Goal: Information Seeking & Learning: Learn about a topic

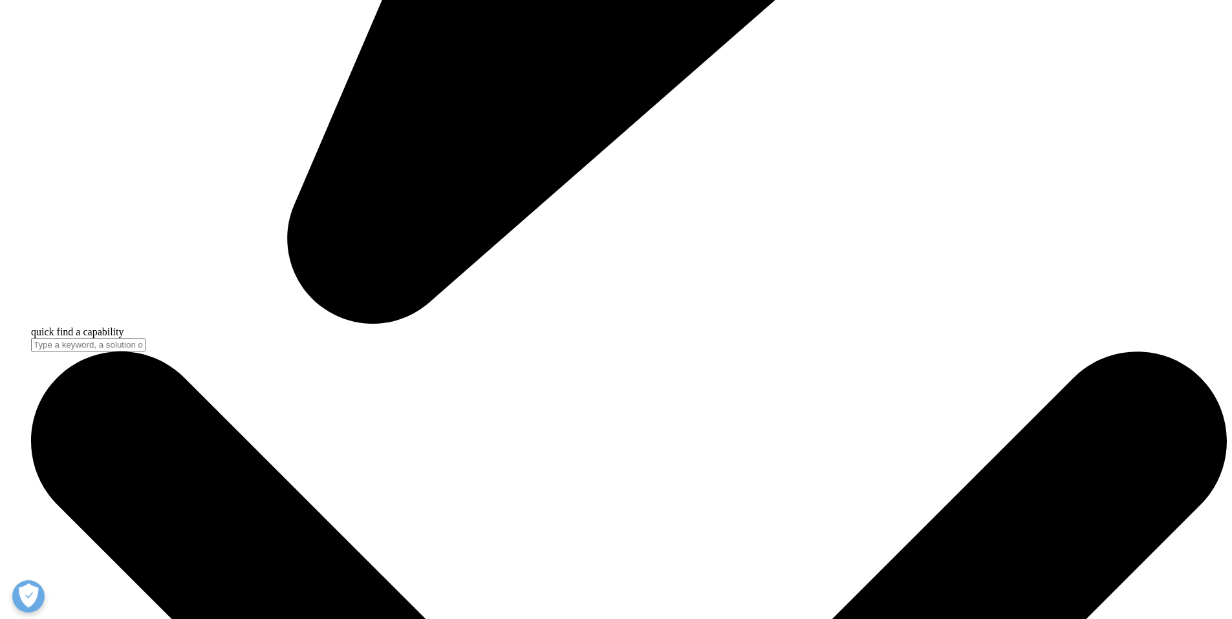
scroll to position [1335, 0]
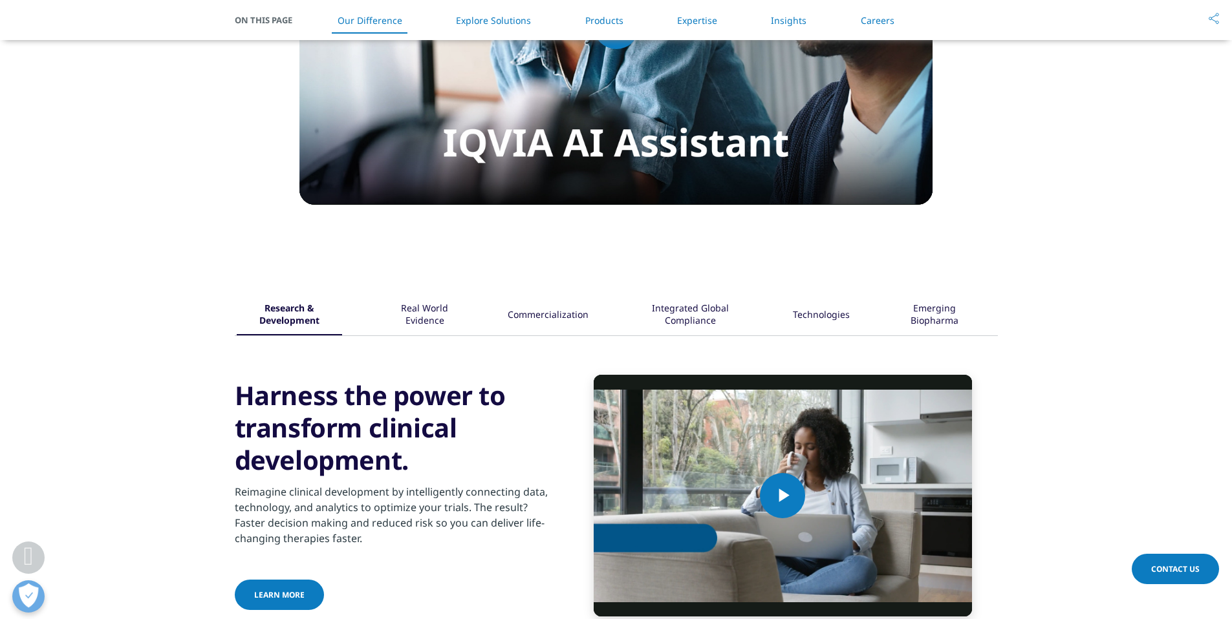
click at [439, 336] on div "Real World Evidence" at bounding box center [424, 315] width 83 height 40
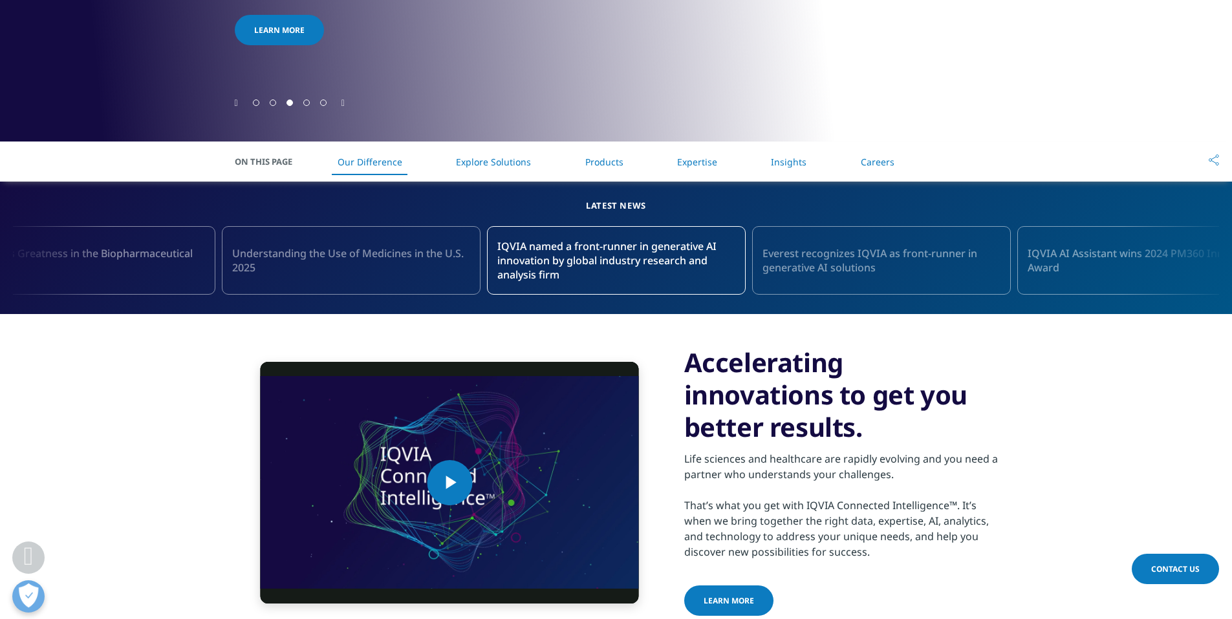
scroll to position [442, 0]
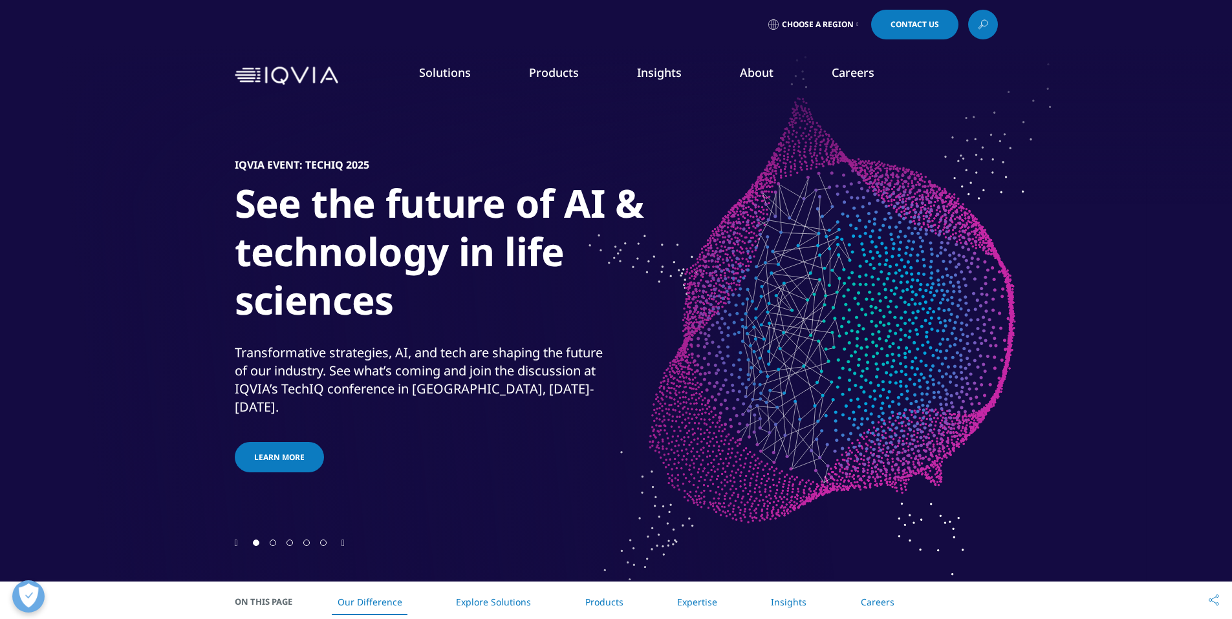
click at [765, 76] on link "About" at bounding box center [757, 73] width 34 height 16
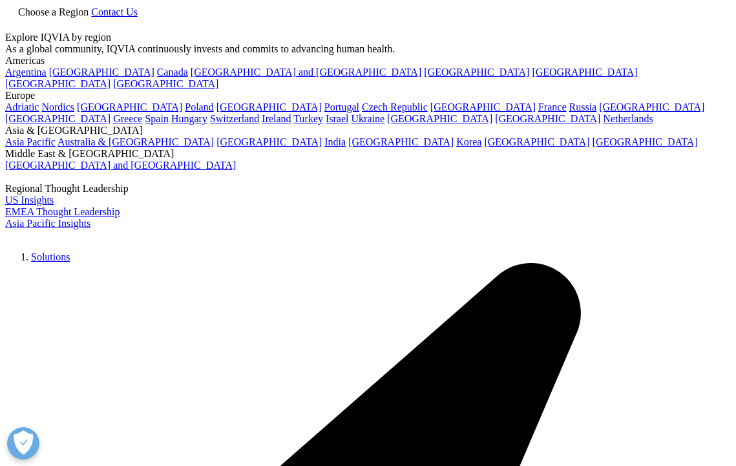
type input "launch excellence"
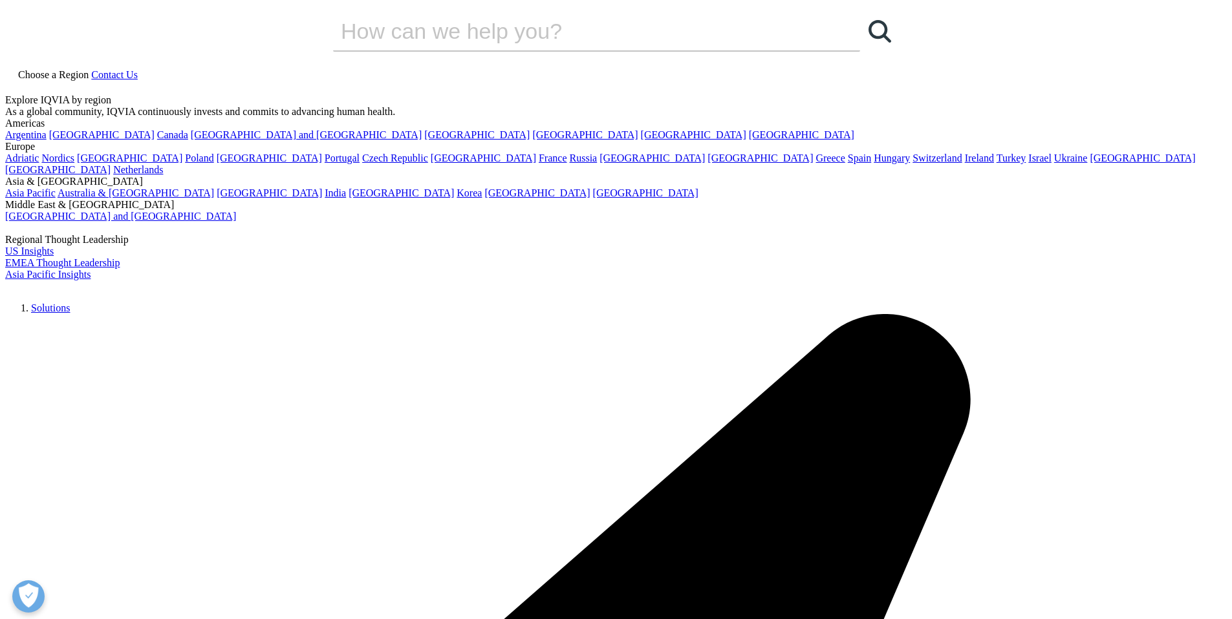
click at [109, 290] on img at bounding box center [56, 290] width 103 height 0
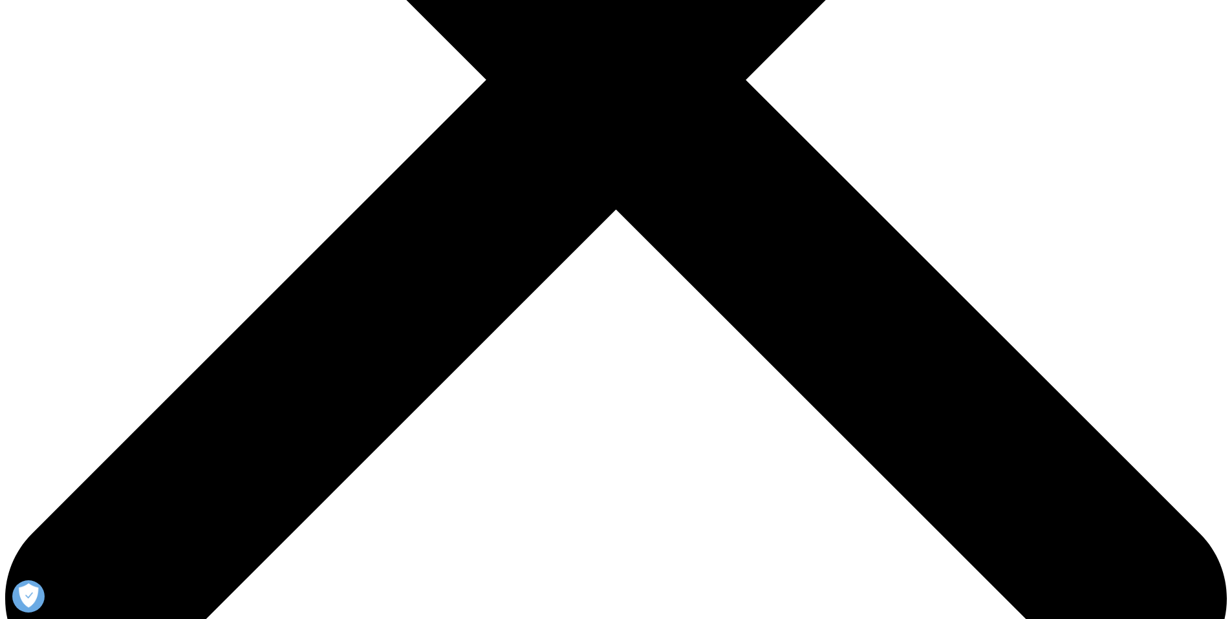
scroll to position [553, 0]
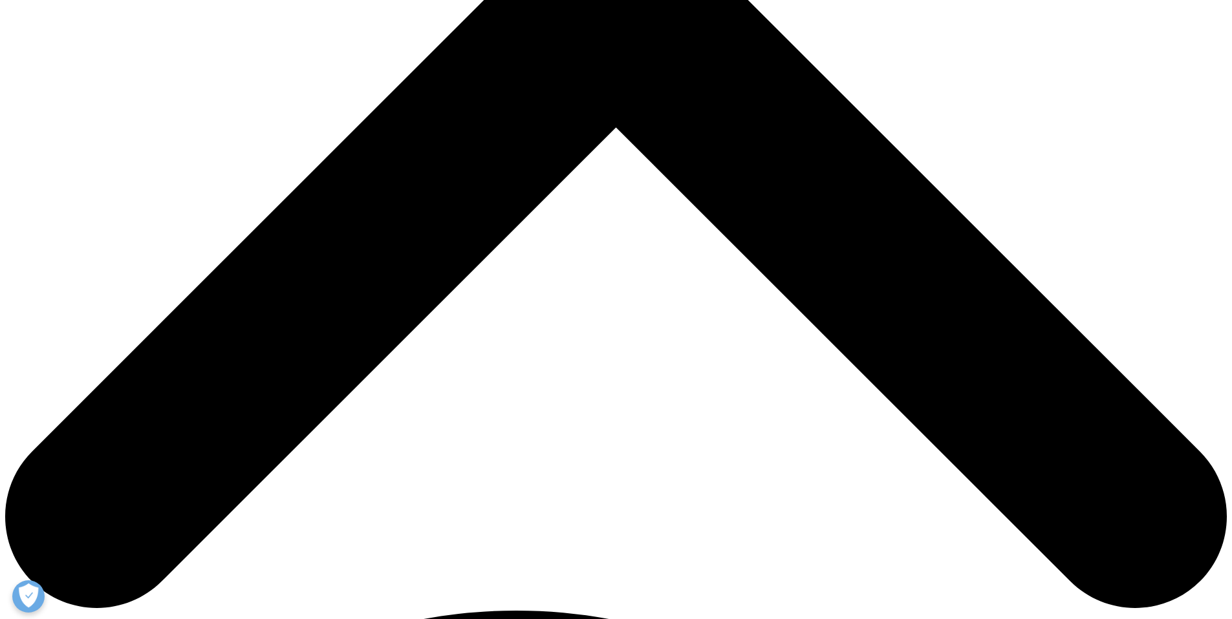
scroll to position [630, 0]
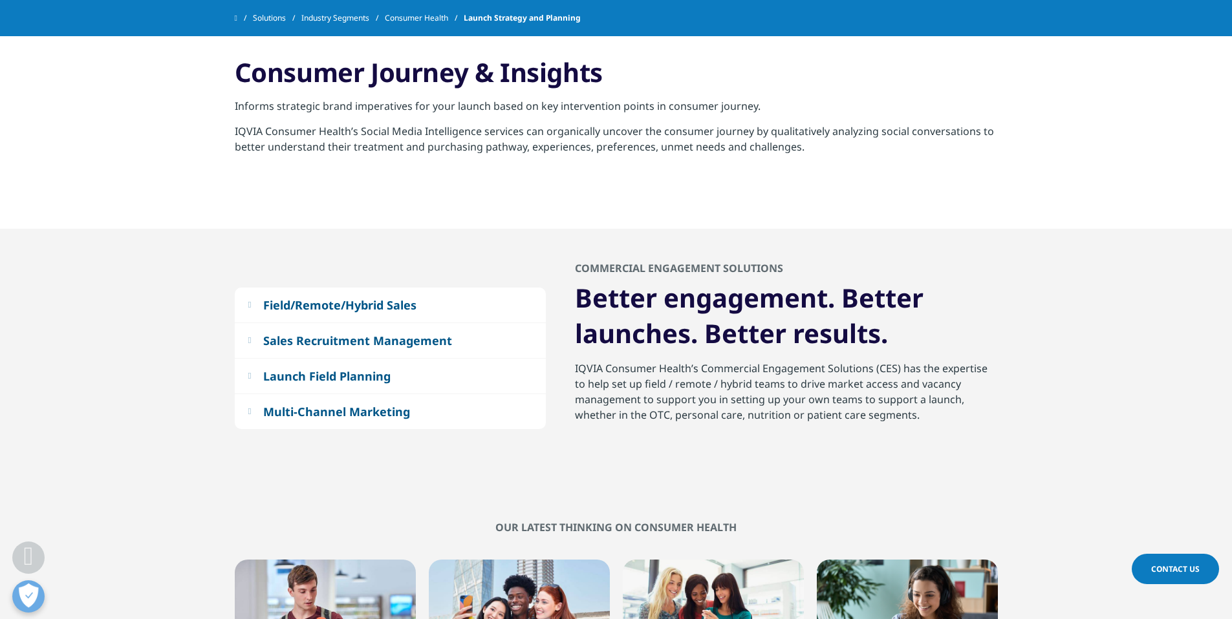
scroll to position [2202, 0]
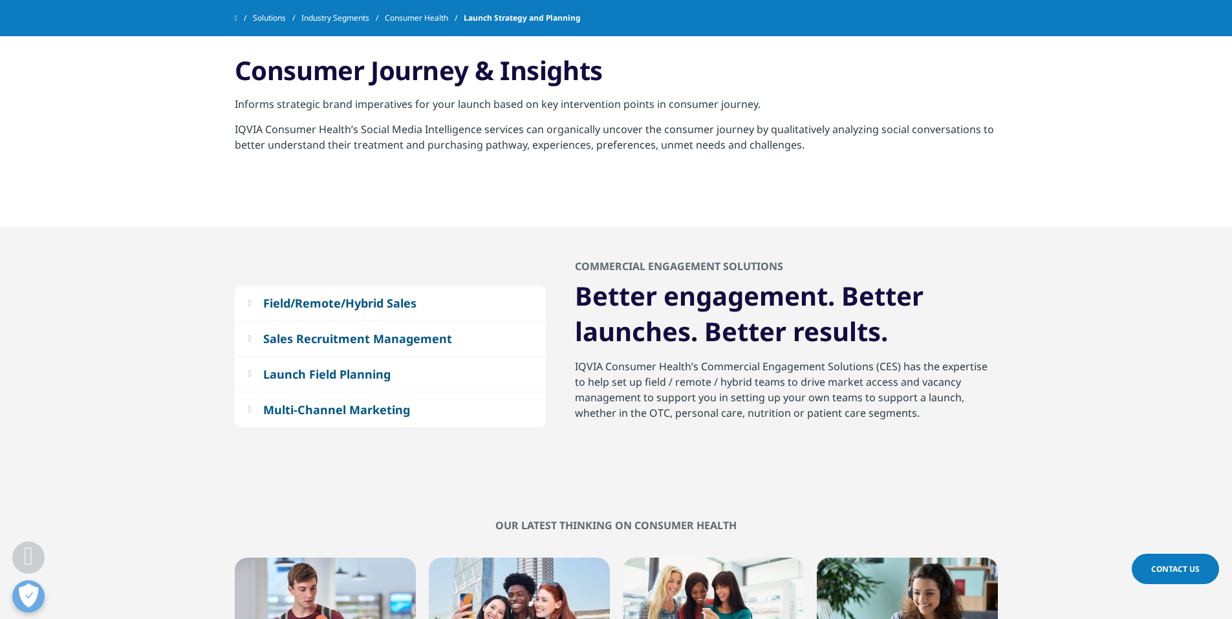
click at [343, 373] on div "Launch Field Planning" at bounding box center [326, 375] width 127 height 16
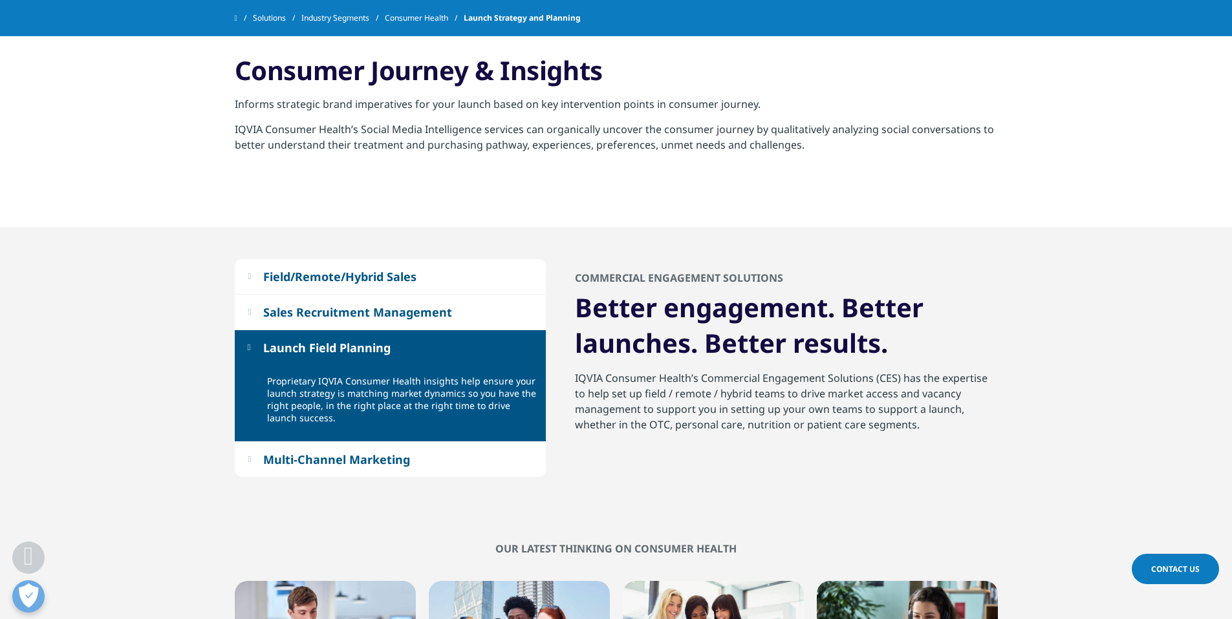
click at [341, 279] on div "Field/Remote/Hybrid Sales" at bounding box center [339, 277] width 153 height 16
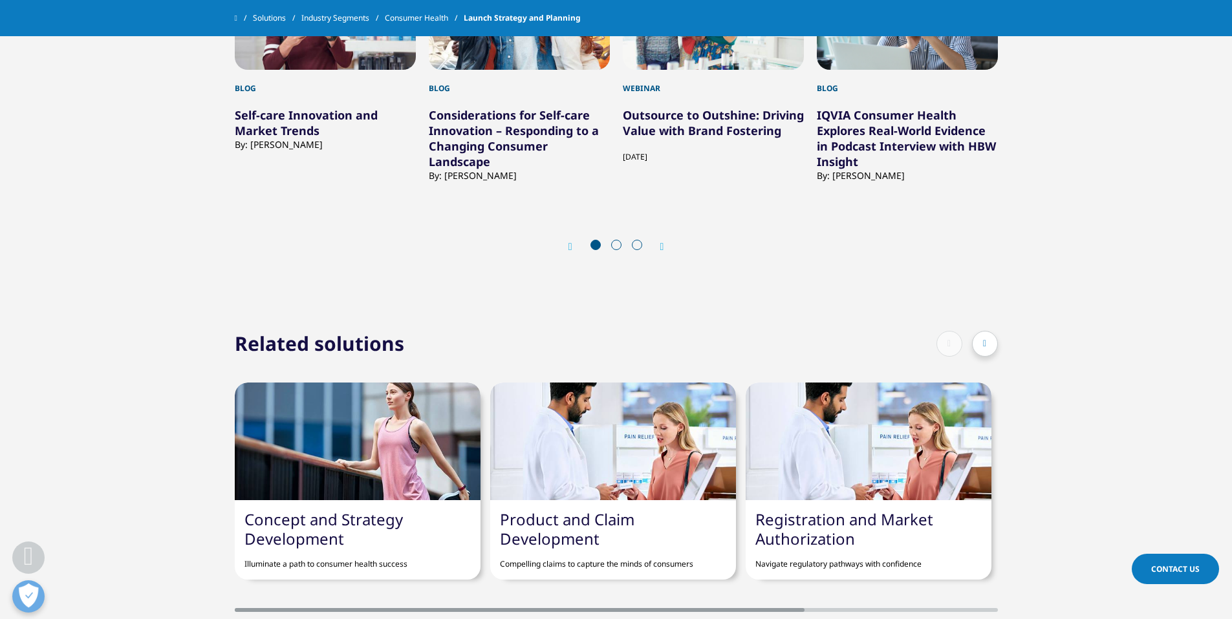
scroll to position [2849, 0]
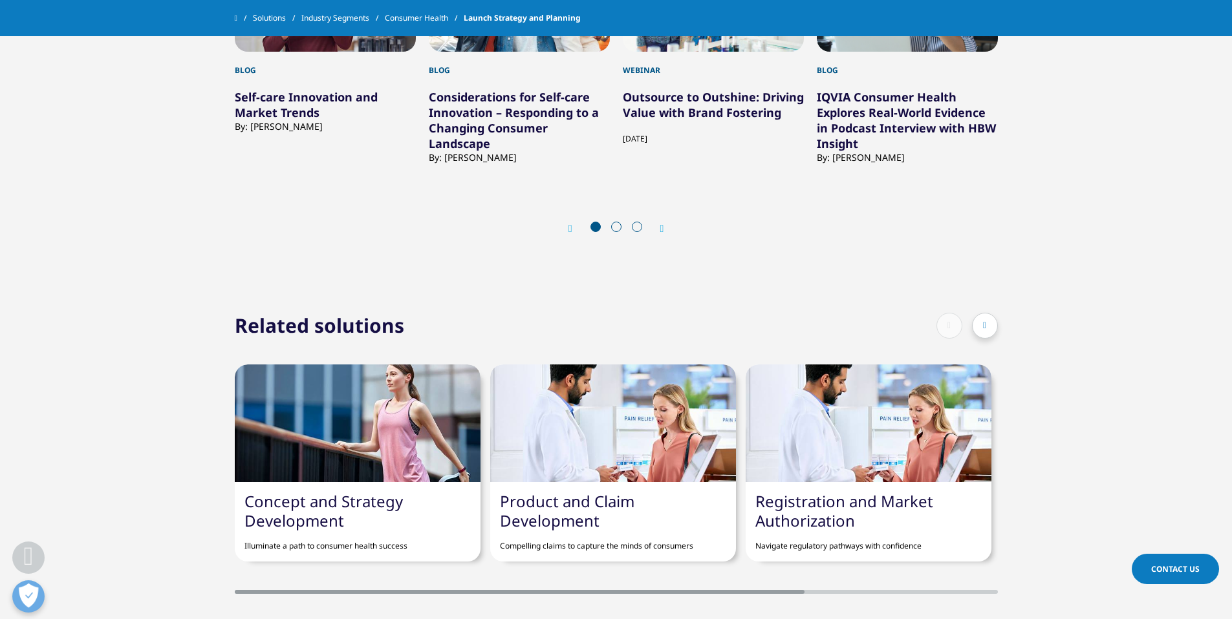
click at [616, 222] on span at bounding box center [616, 227] width 10 height 10
click at [661, 224] on icon "Next slide" at bounding box center [662, 229] width 4 height 10
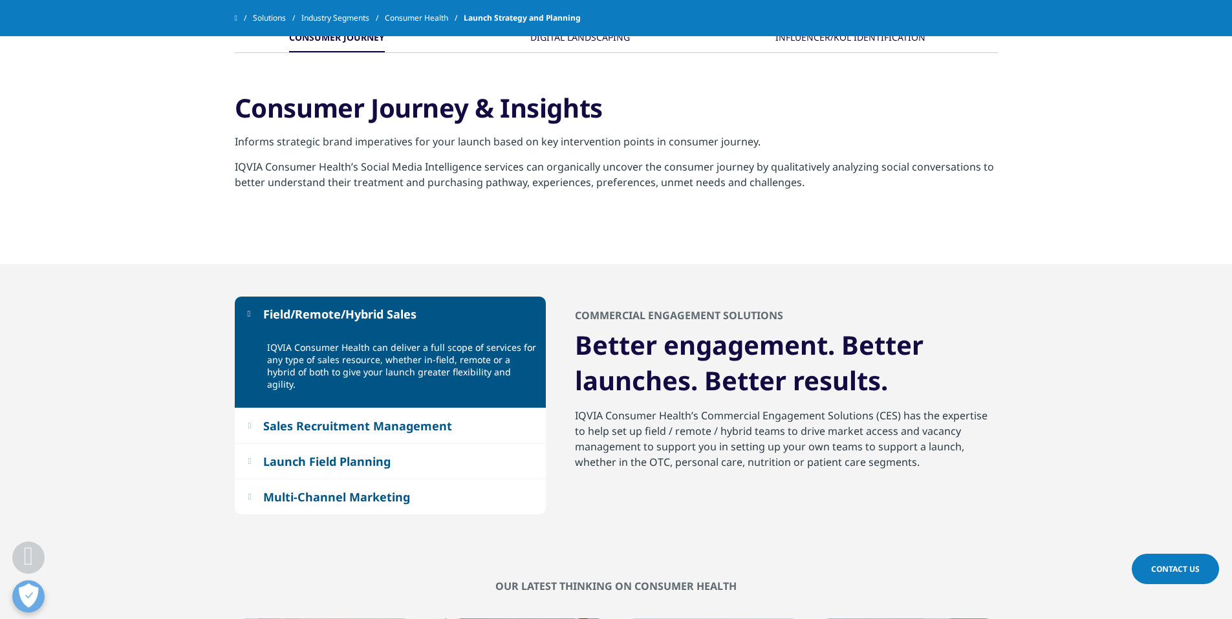
scroll to position [1633, 0]
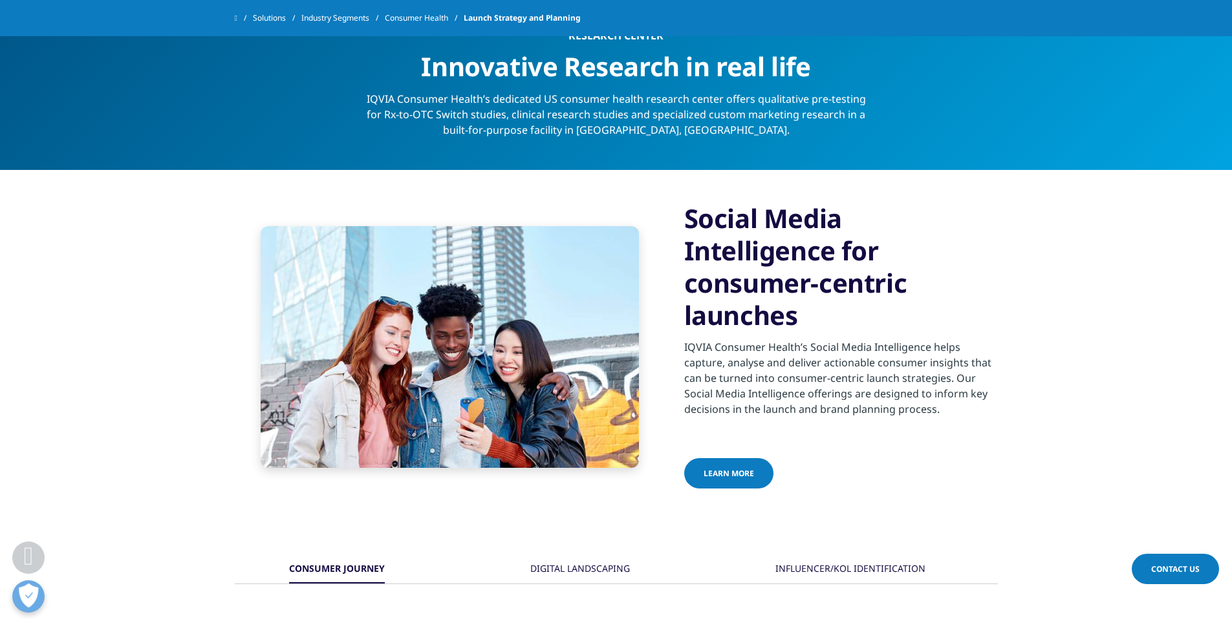
drag, startPoint x: 1241, startPoint y: 473, endPoint x: 1235, endPoint y: 275, distance: 197.9
click at [1231, 275] on html "Clear Search Loading Choose a Region Contact Us" at bounding box center [616, 271] width 1232 height 3808
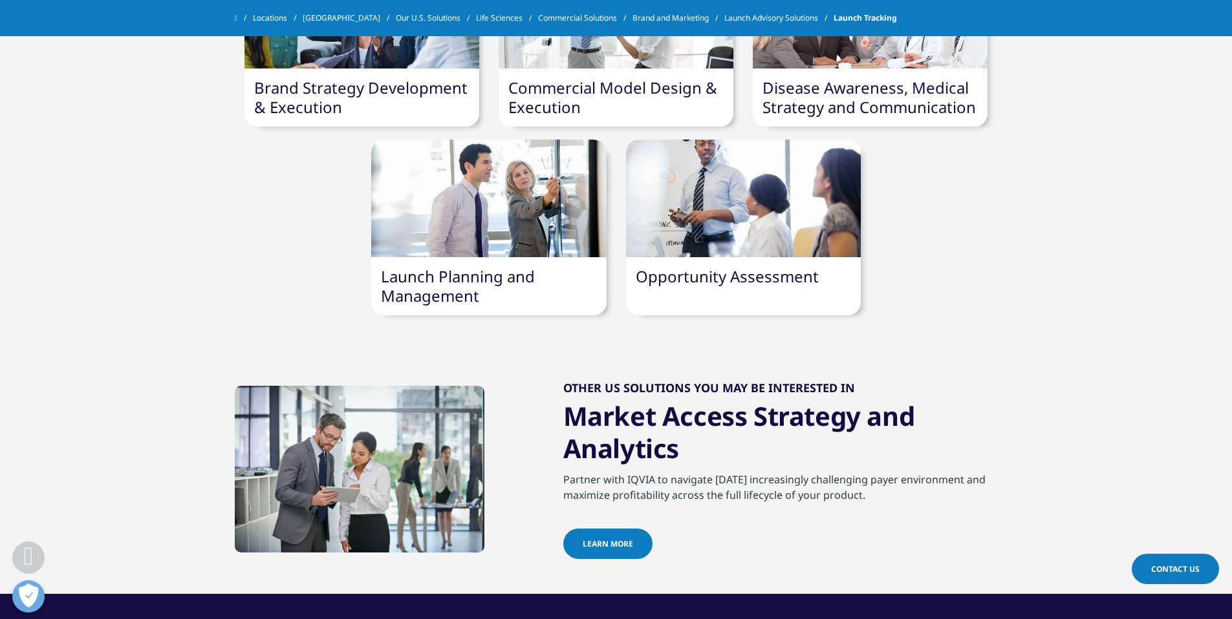
scroll to position [1133, 0]
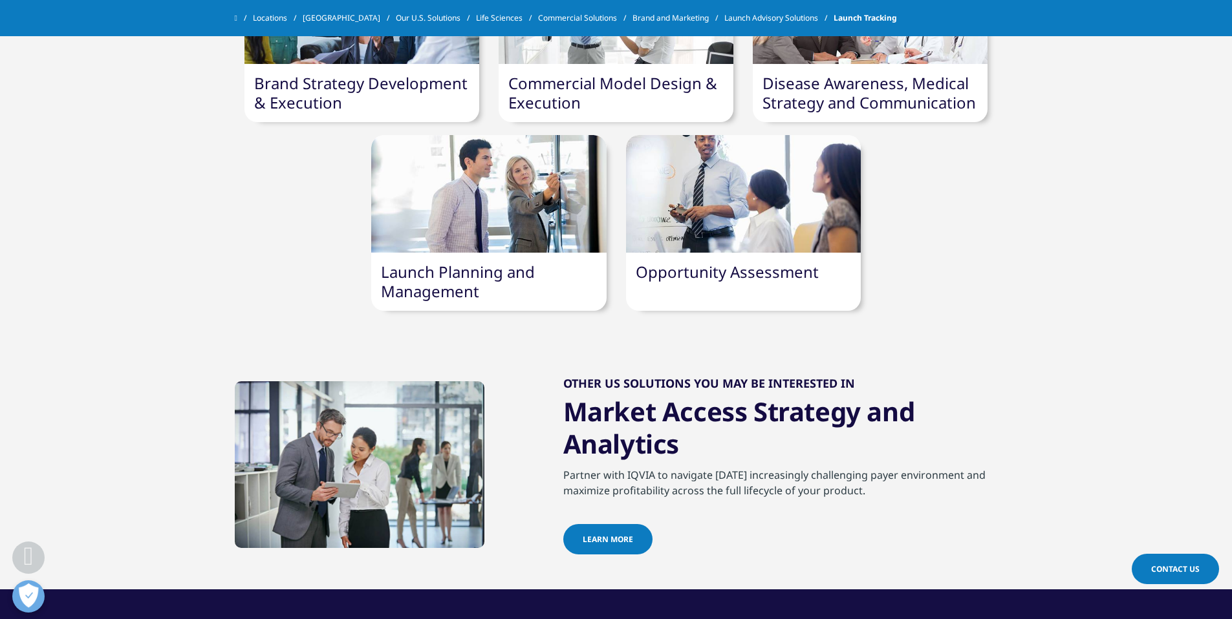
click at [497, 273] on link "Launch Planning and Management" at bounding box center [458, 281] width 154 height 41
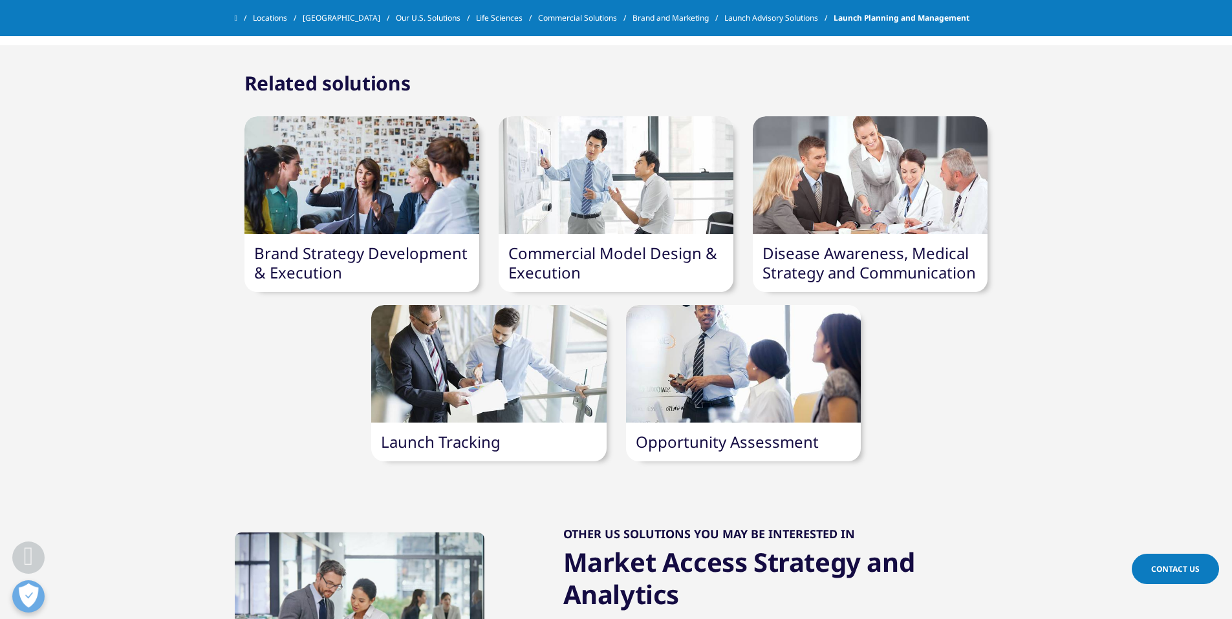
scroll to position [822, 0]
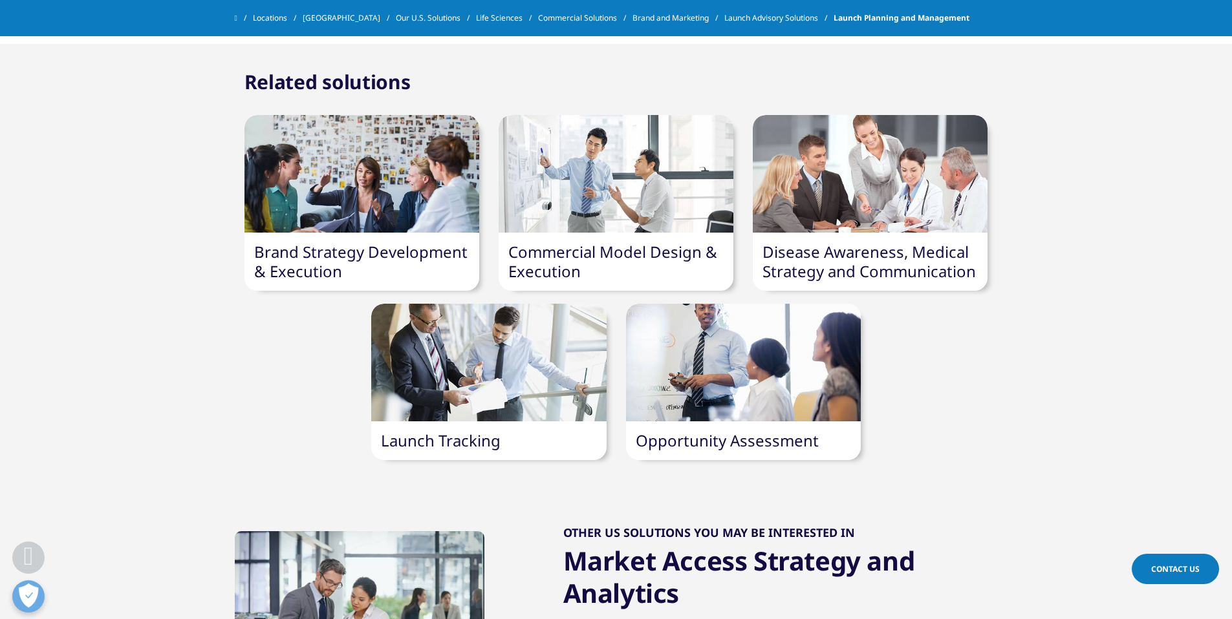
click at [656, 261] on link "Commercial Model Design & Execution" at bounding box center [612, 261] width 209 height 41
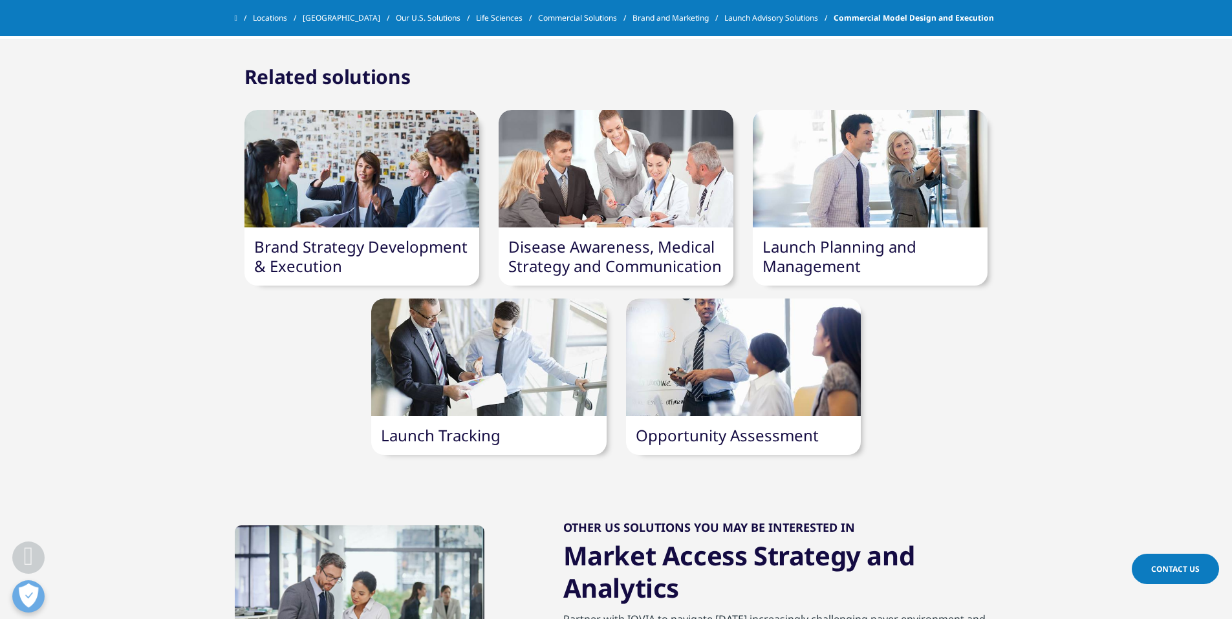
scroll to position [1218, 0]
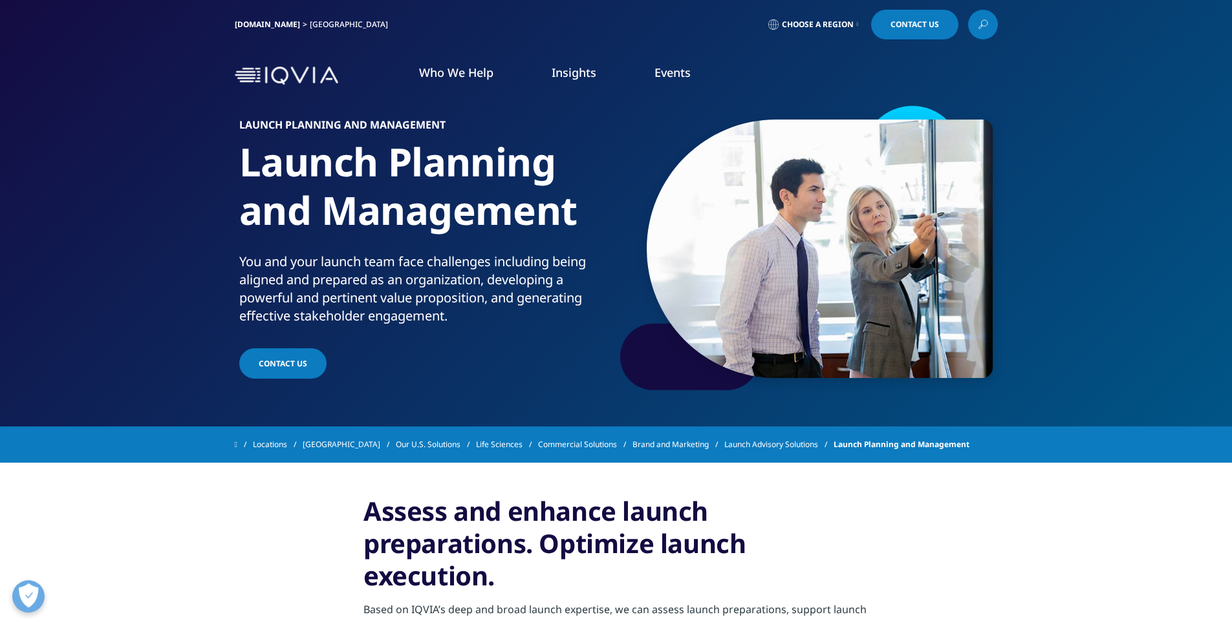
click at [978, 26] on icon at bounding box center [983, 24] width 10 height 17
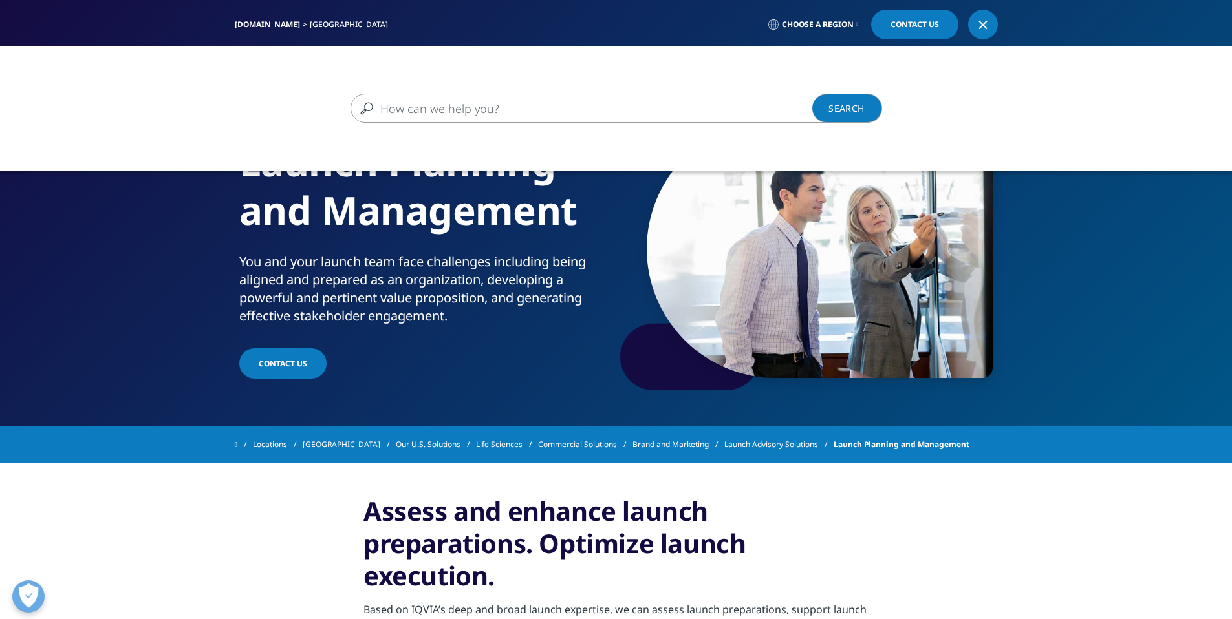
click at [504, 109] on input "Search" at bounding box center [597, 108] width 494 height 29
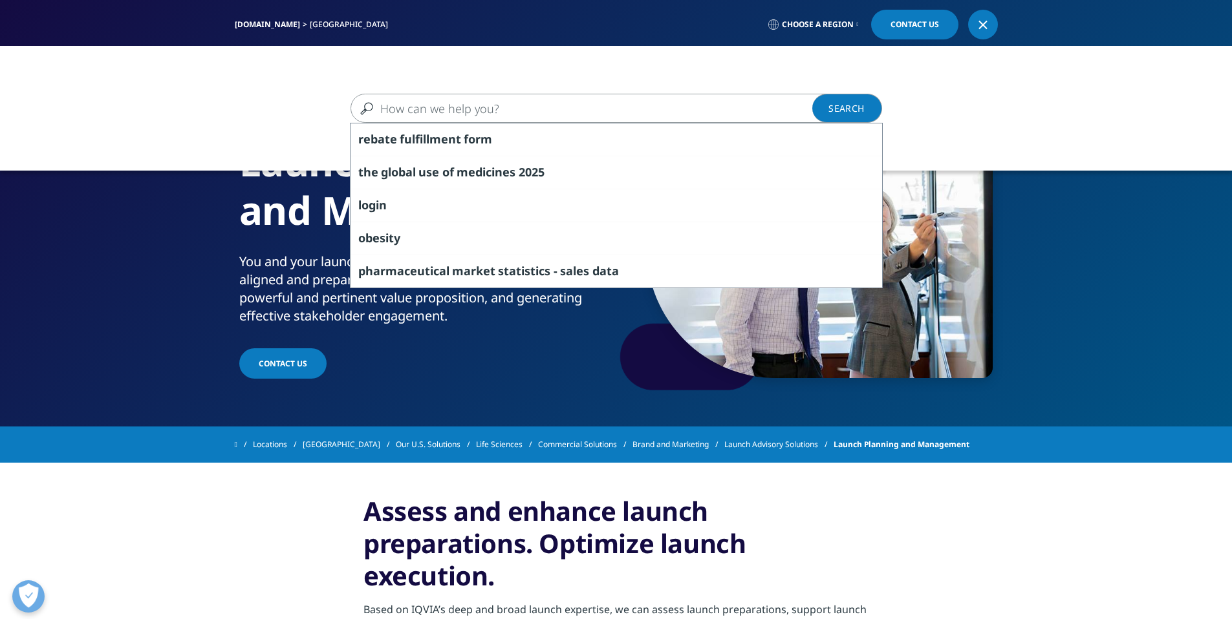
paste input "asset launch lifecycle for emerging biopharma and biotech companies"
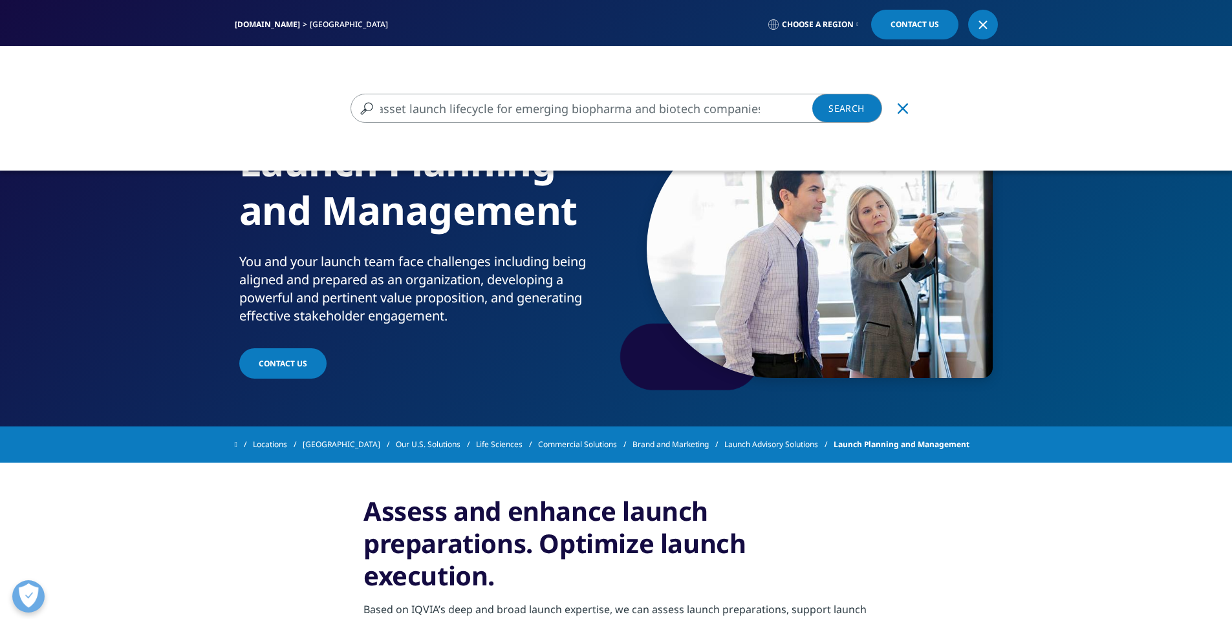
type input "asset launch lifecycle for emerging biopharma and biotech companies"
click at [846, 107] on link "Search Loading" at bounding box center [847, 108] width 70 height 29
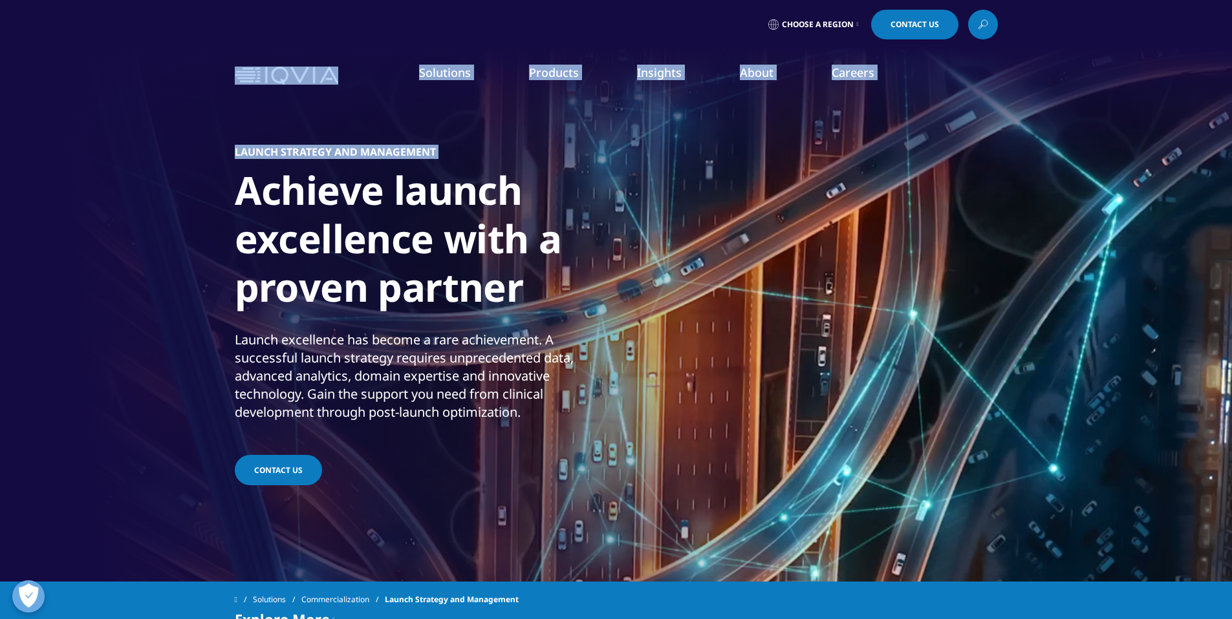
drag, startPoint x: 1231, startPoint y: 39, endPoint x: 1238, endPoint y: 58, distance: 20.4
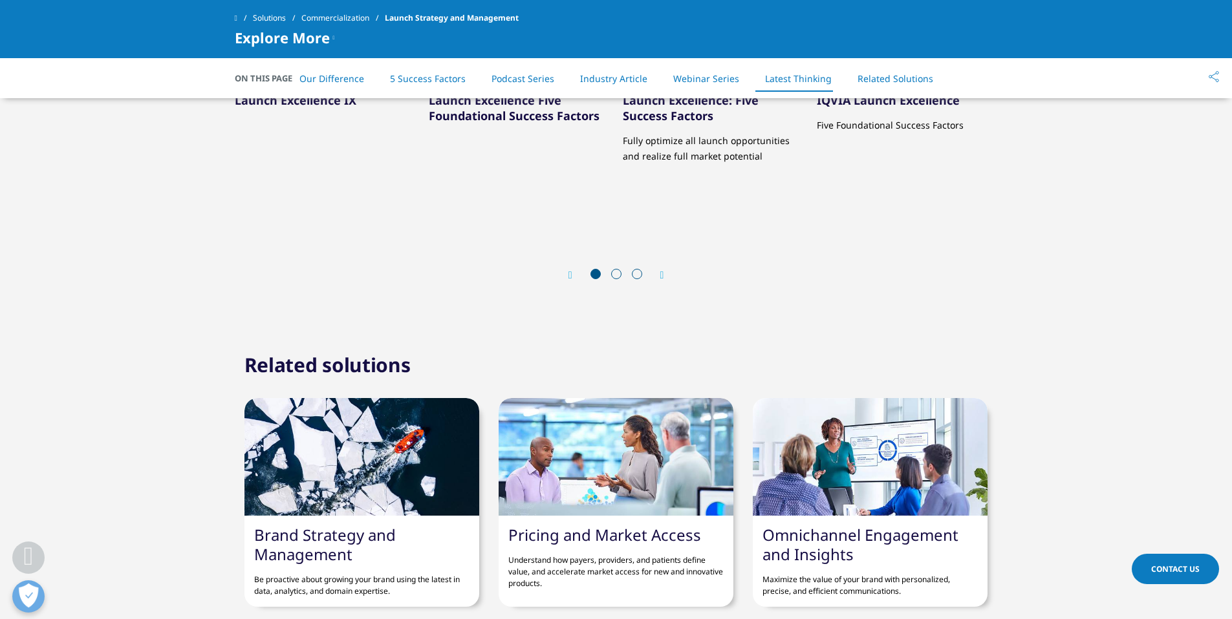
scroll to position [4782, 0]
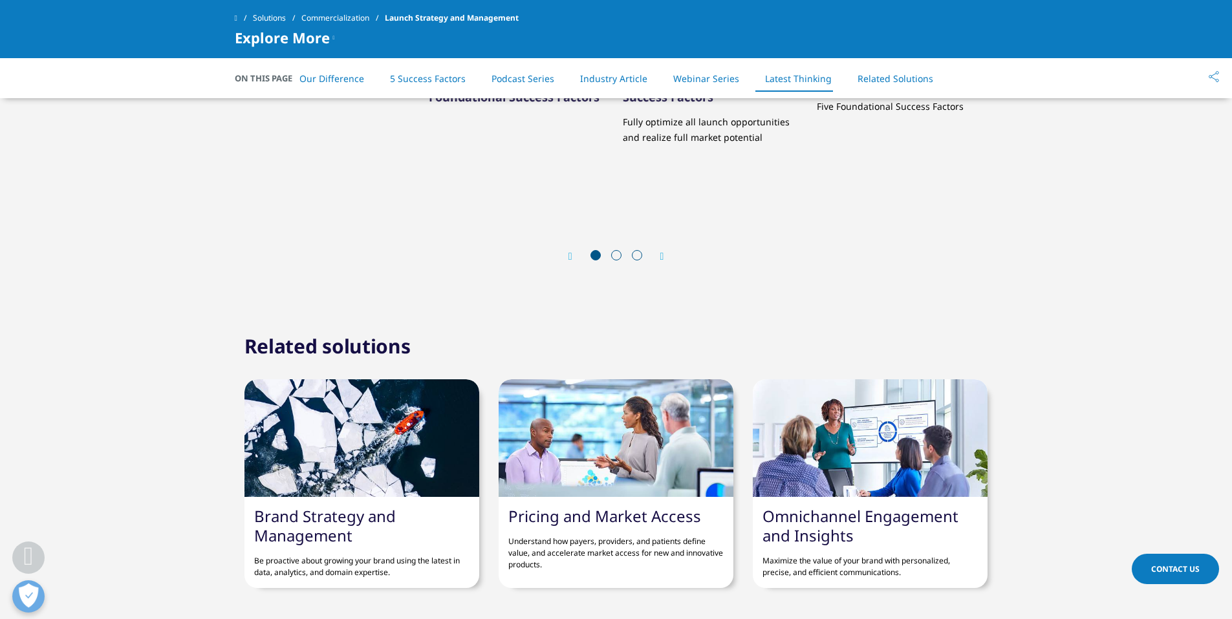
drag, startPoint x: 1238, startPoint y: 53, endPoint x: 1224, endPoint y: 557, distance: 503.9
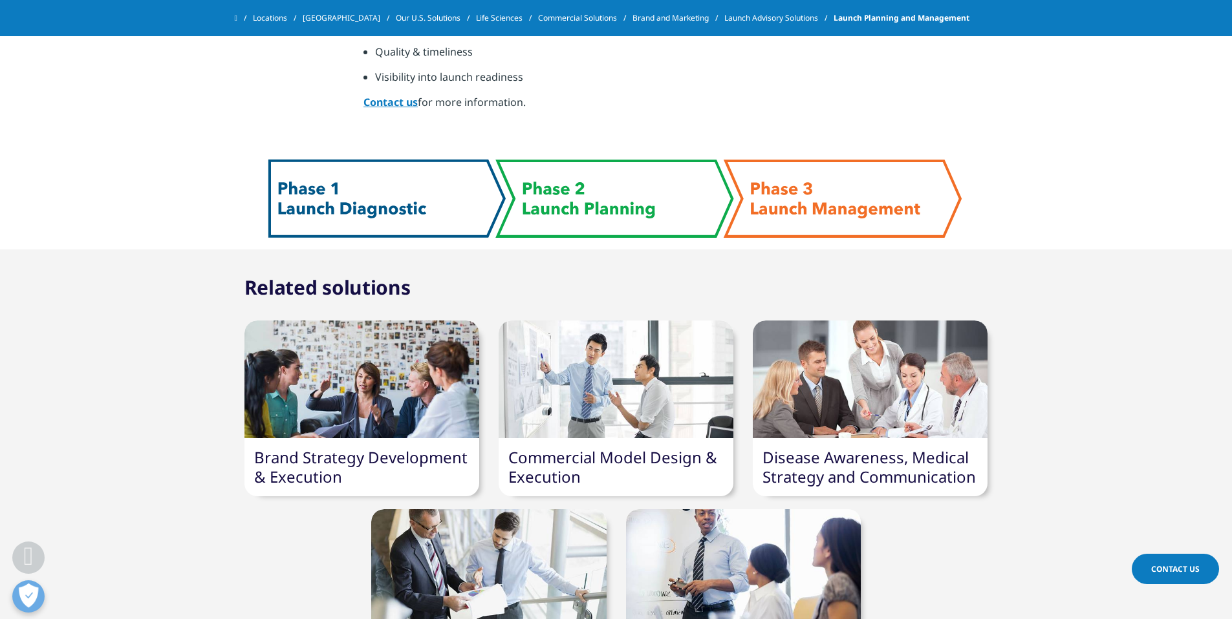
scroll to position [575, 0]
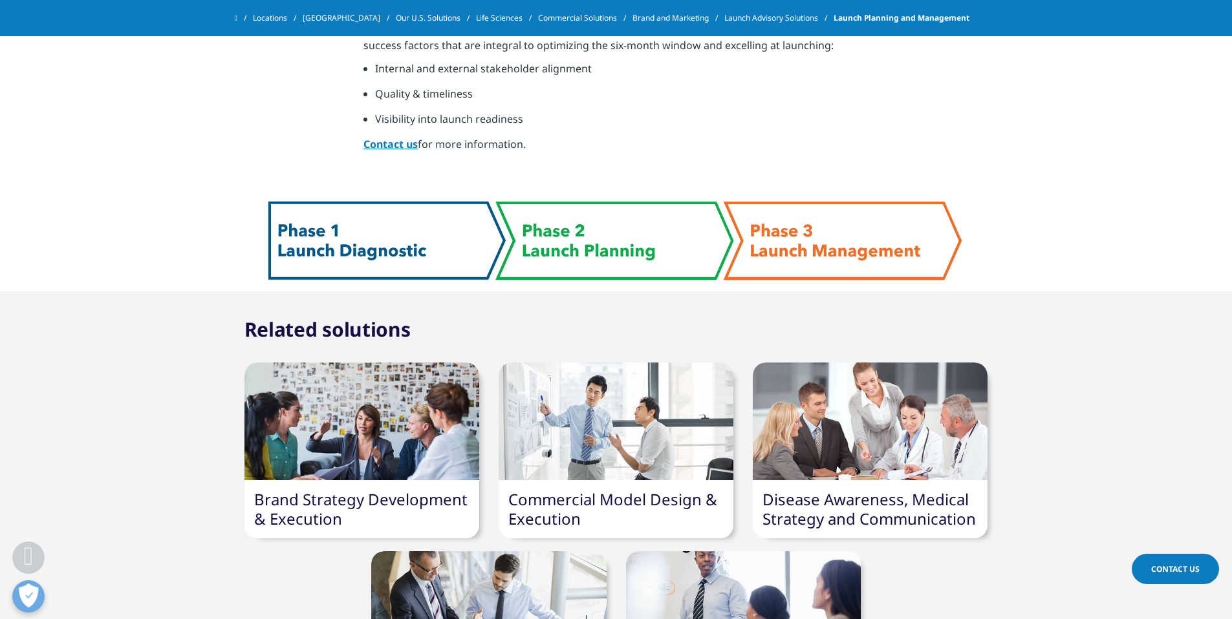
click at [846, 255] on img at bounding box center [616, 240] width 724 height 97
click at [811, 220] on img at bounding box center [616, 240] width 724 height 97
click at [431, 222] on img at bounding box center [616, 240] width 724 height 97
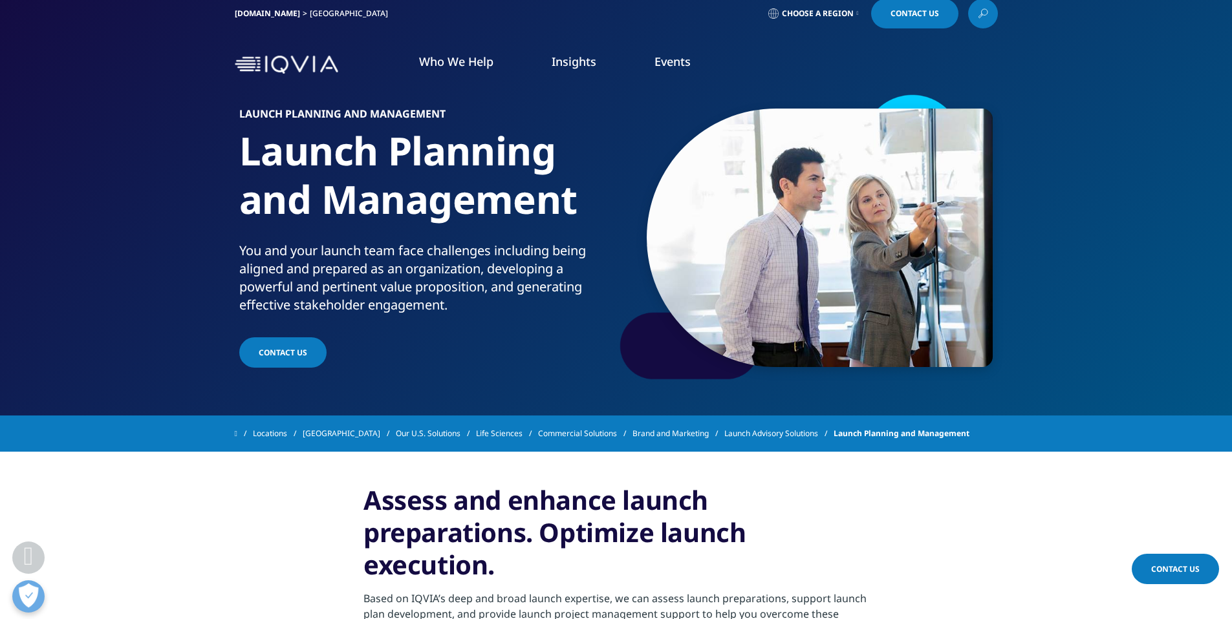
scroll to position [0, 0]
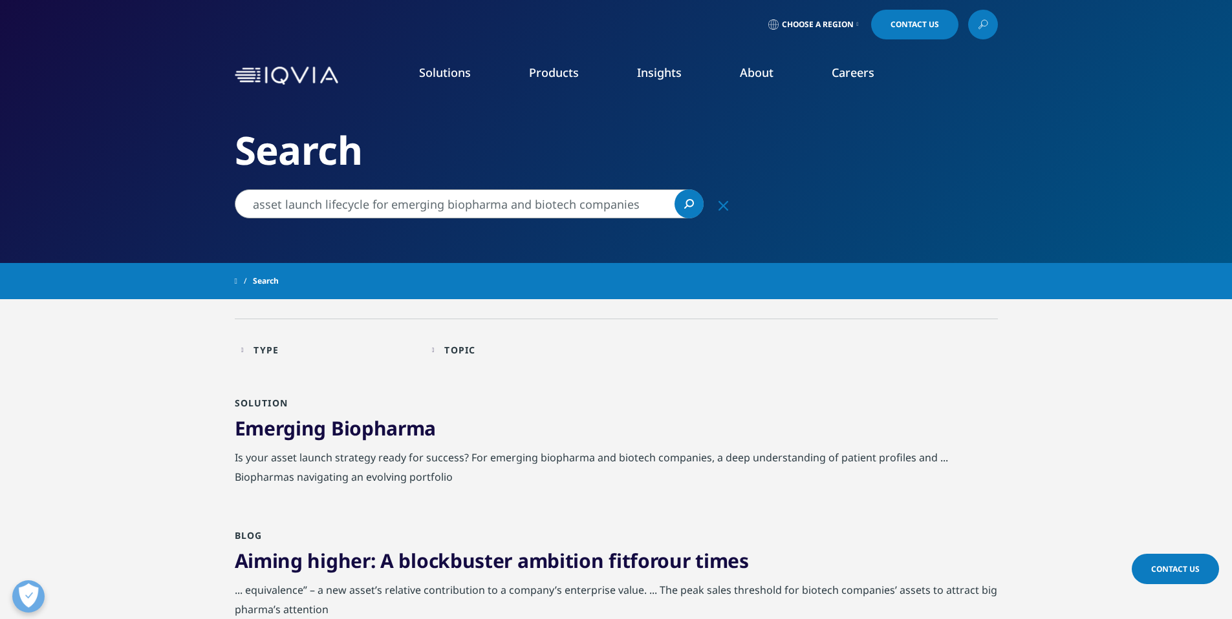
click at [359, 429] on span "Biopharma" at bounding box center [383, 428] width 105 height 27
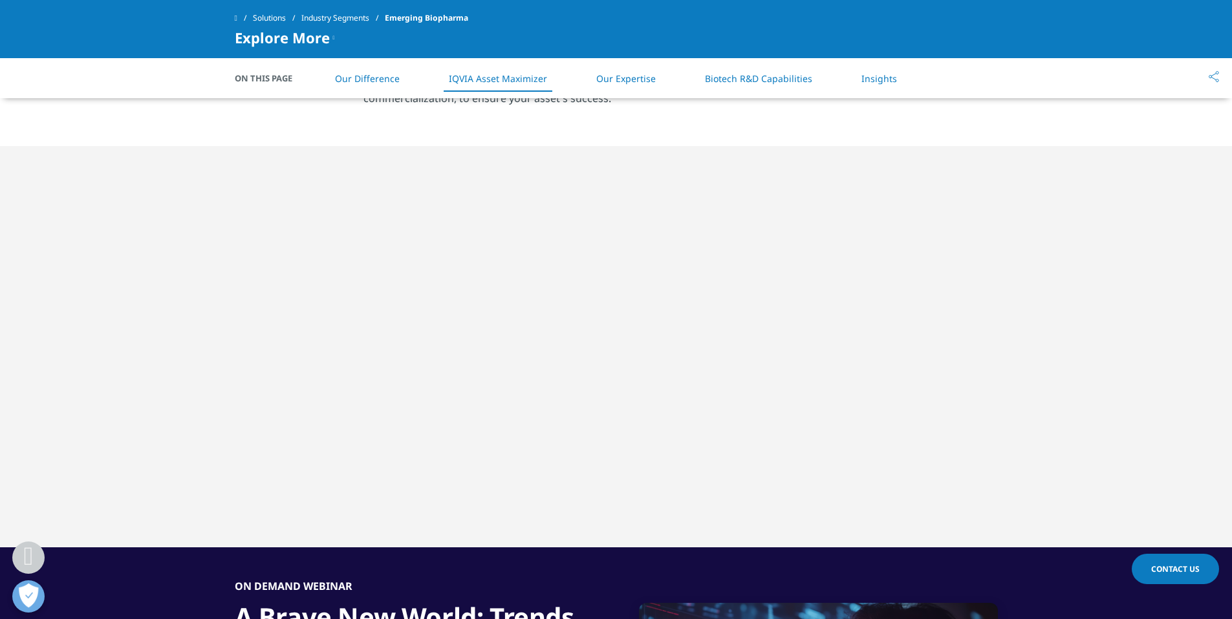
scroll to position [1199, 0]
